Goal: Task Accomplishment & Management: Use online tool/utility

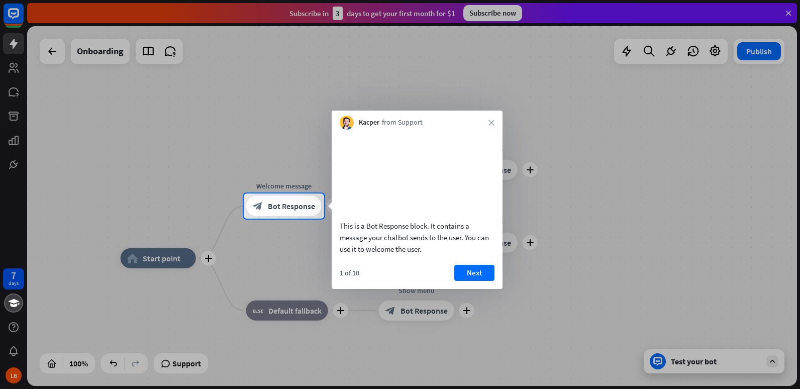
click at [788, 11] on div at bounding box center [400, 97] width 800 height 194
click at [479, 281] on button "Next" at bounding box center [474, 273] width 40 height 16
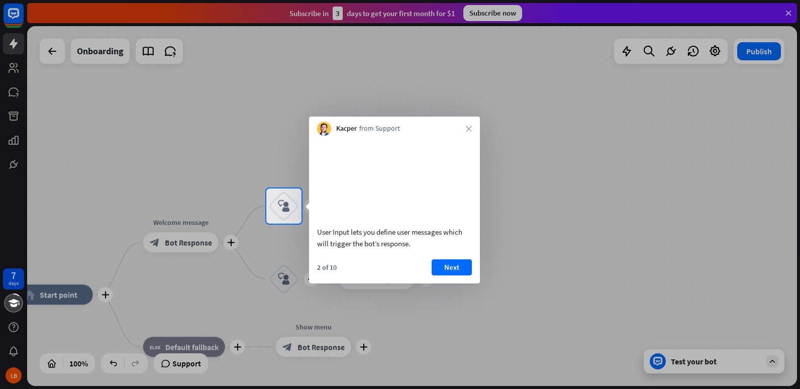
click at [455, 275] on button "Next" at bounding box center [452, 267] width 40 height 16
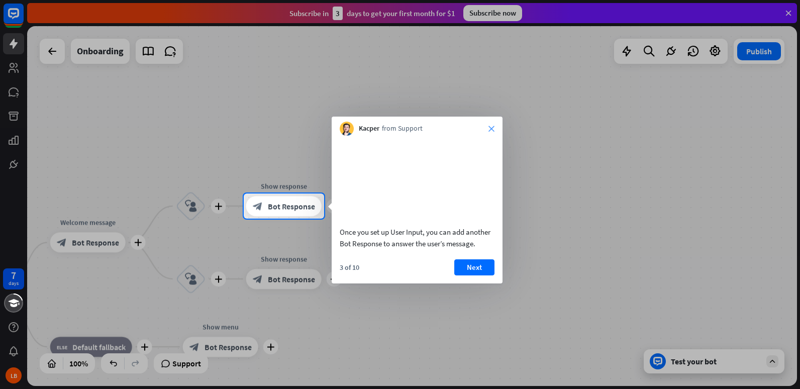
click at [491, 127] on icon "close" at bounding box center [492, 129] width 6 height 6
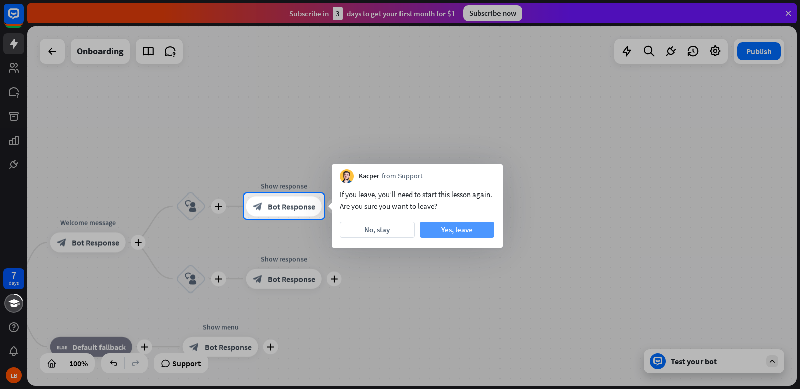
click at [457, 225] on button "Yes, leave" at bounding box center [457, 230] width 75 height 16
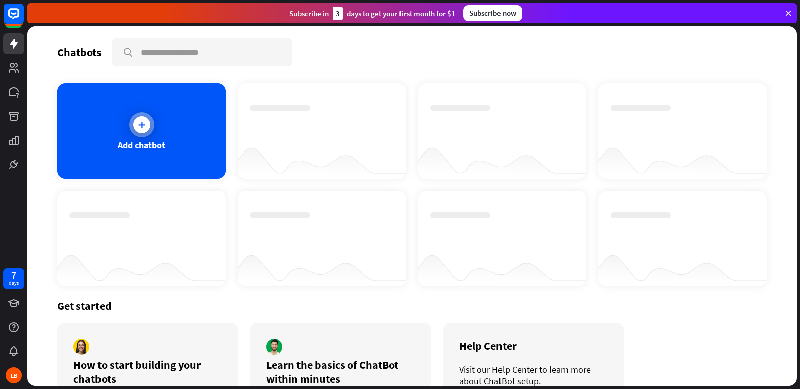
click at [186, 159] on div "Add chatbot" at bounding box center [141, 130] width 168 height 95
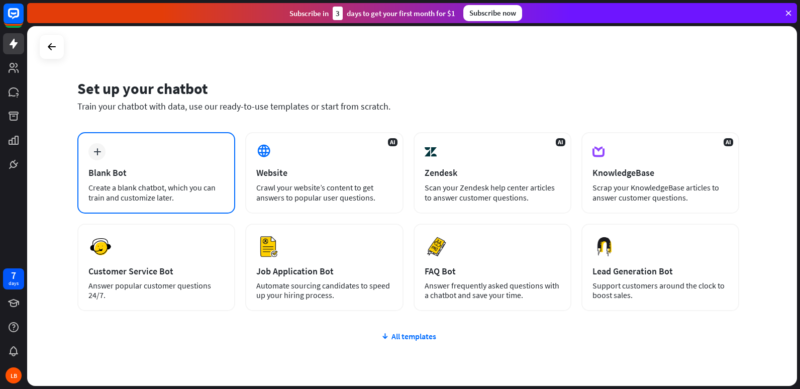
click at [162, 183] on div "Create a blank chatbot, which you can train and customize later." at bounding box center [156, 192] width 136 height 20
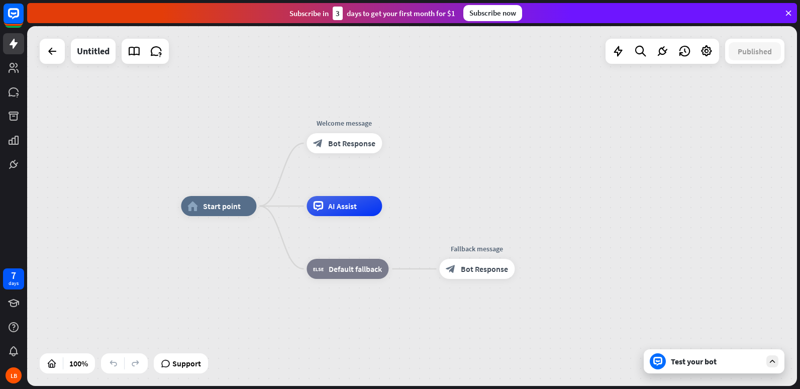
click at [789, 12] on icon at bounding box center [788, 13] width 9 height 9
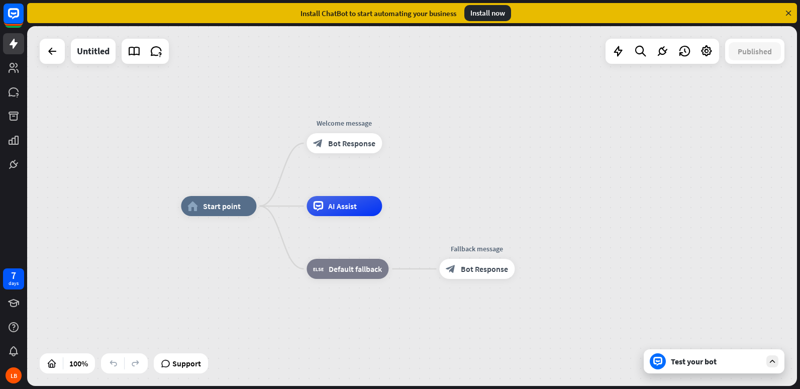
click at [791, 12] on icon at bounding box center [788, 13] width 9 height 9
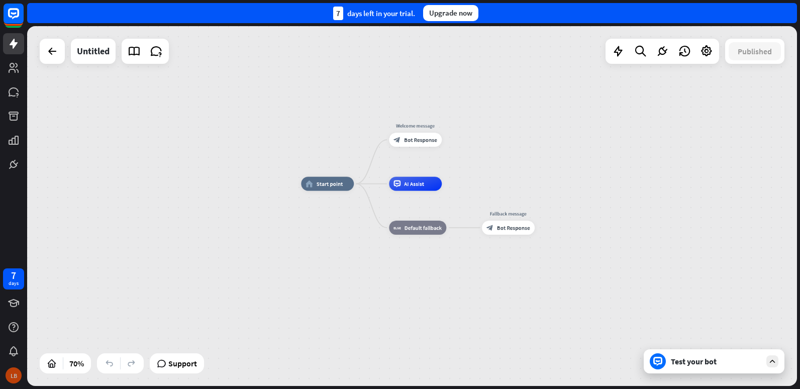
click at [11, 374] on div "LB" at bounding box center [14, 375] width 16 height 16
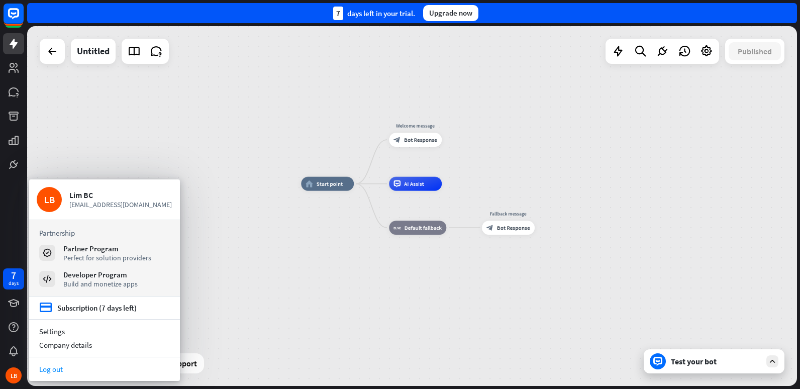
click at [83, 365] on link "Log out" at bounding box center [104, 369] width 151 height 14
